Goal: Information Seeking & Learning: Learn about a topic

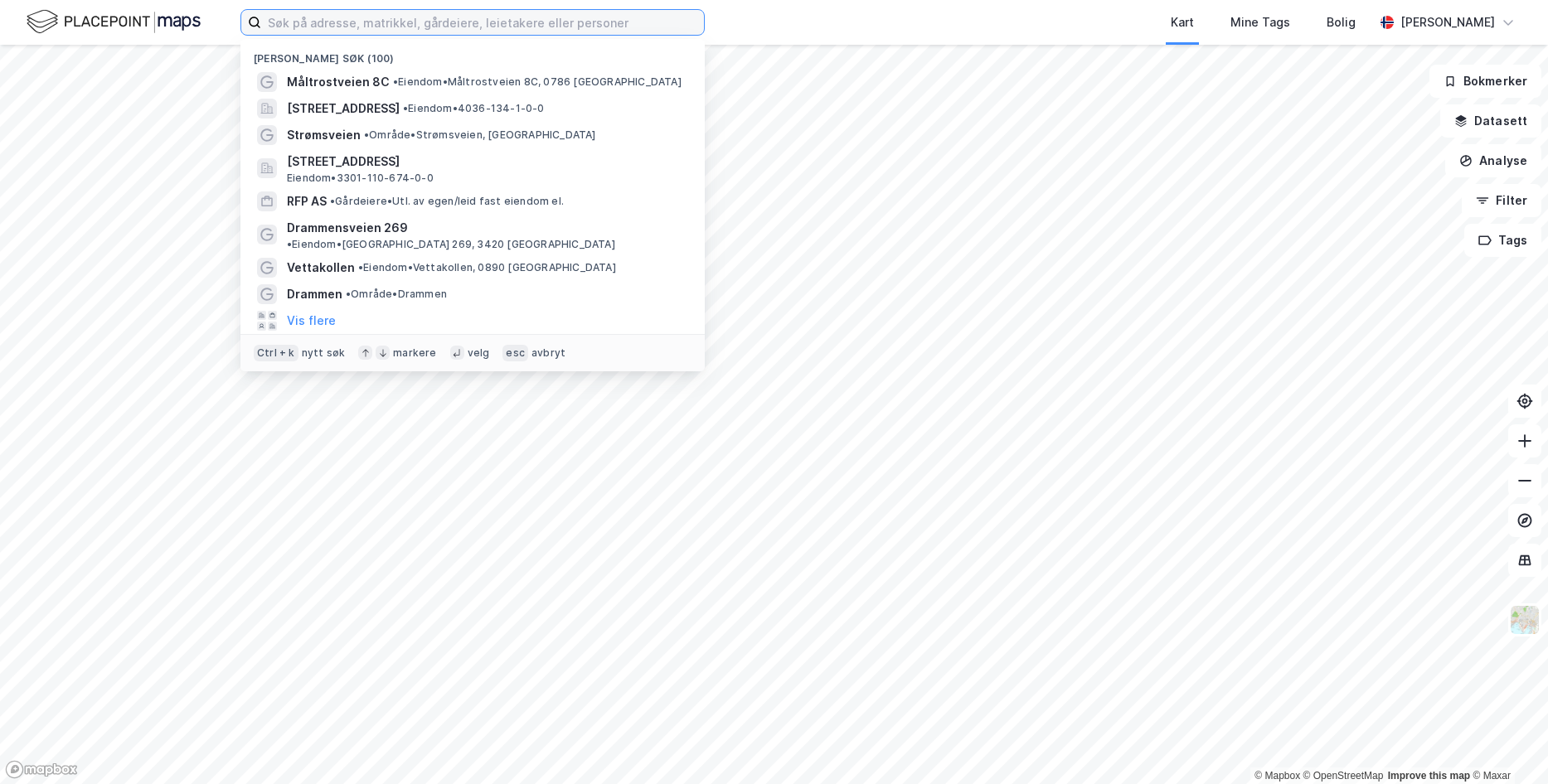
click at [551, 29] on input at bounding box center [482, 22] width 443 height 25
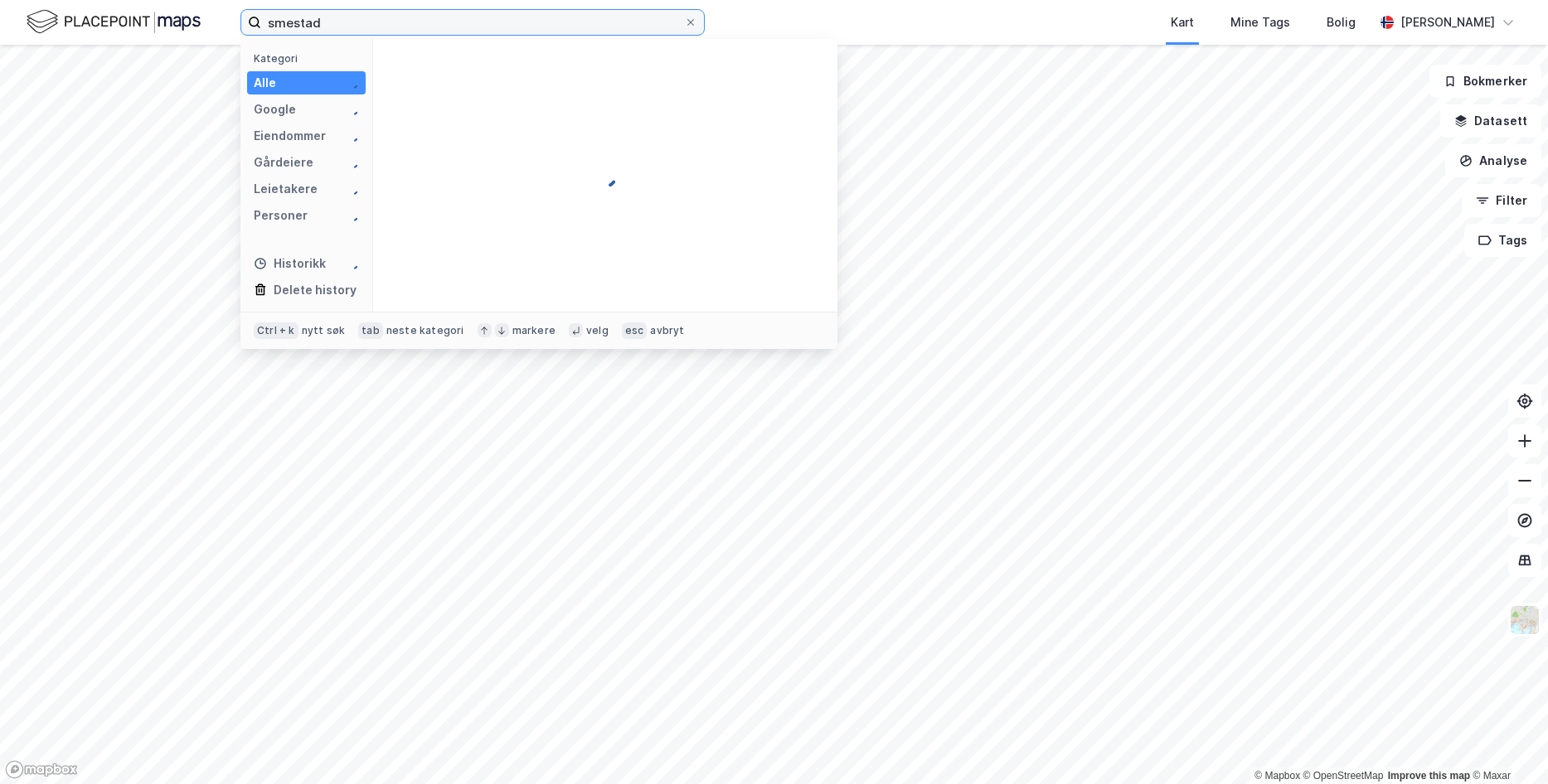
type input "smestad"
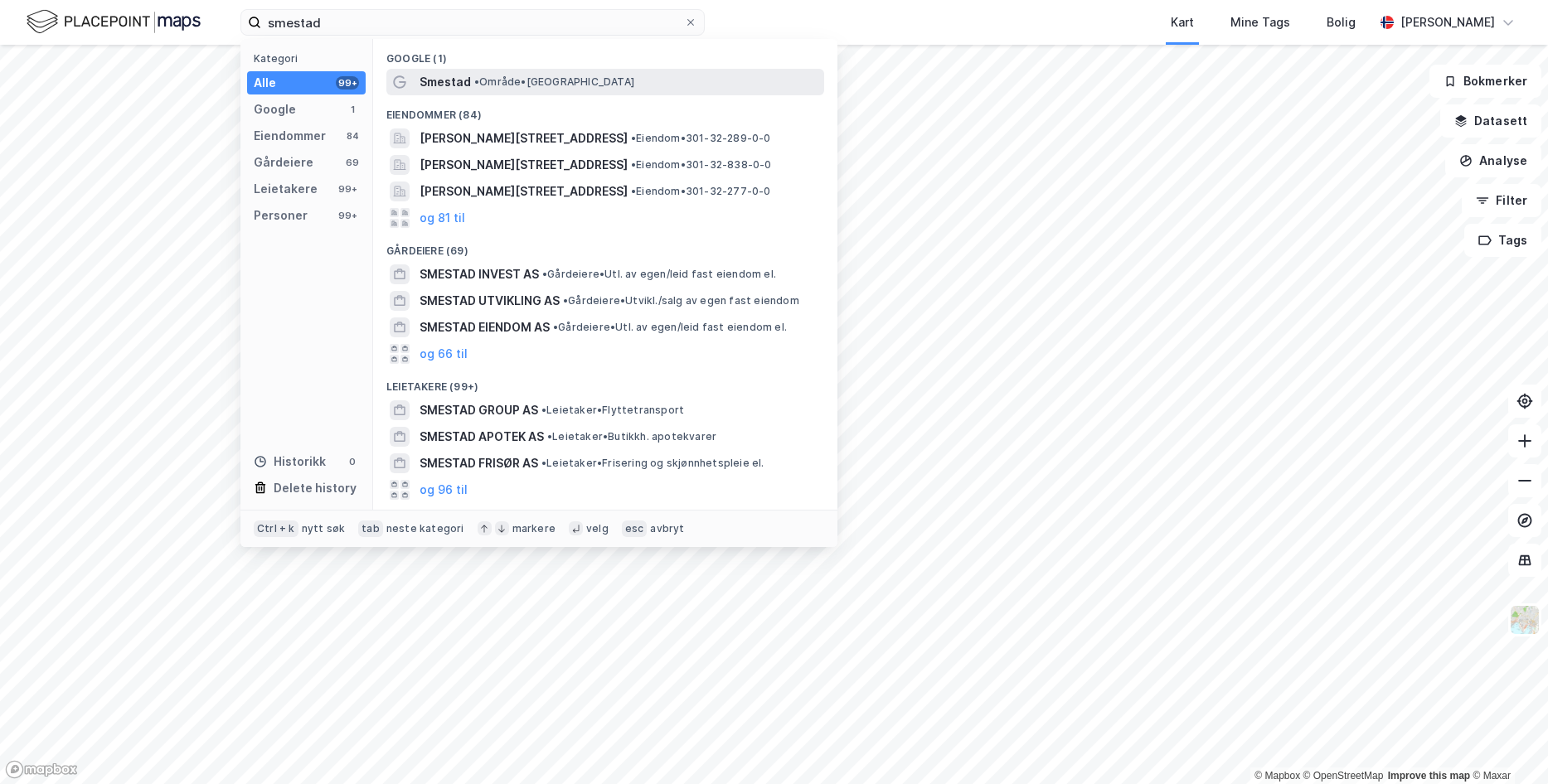
click at [509, 80] on span "• Område • Smestad, [GEOGRAPHIC_DATA]" at bounding box center [554, 82] width 160 height 13
